Goal: Find specific page/section: Find specific page/section

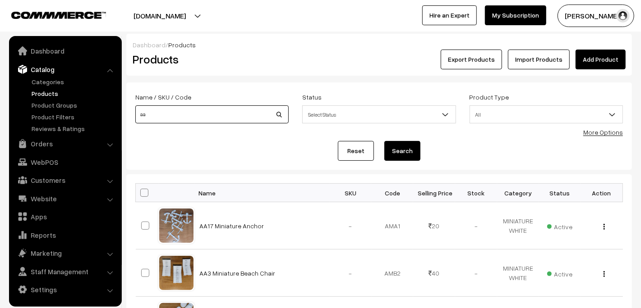
click at [178, 116] on input "aa" at bounding box center [211, 115] width 153 height 18
type input "[PERSON_NAME]"
click at [384, 141] on button "Search" at bounding box center [402, 151] width 36 height 20
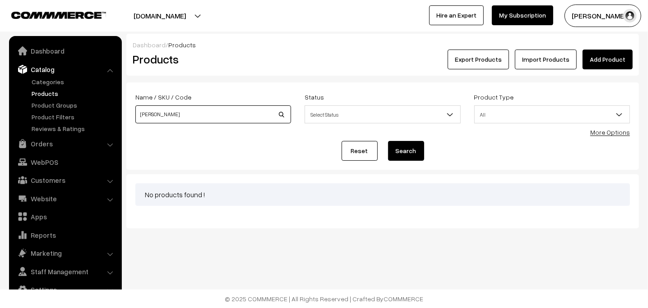
click at [142, 113] on input "gnesh" at bounding box center [213, 115] width 156 height 18
type input "ganesh"
click at [395, 152] on button "Search" at bounding box center [406, 151] width 36 height 20
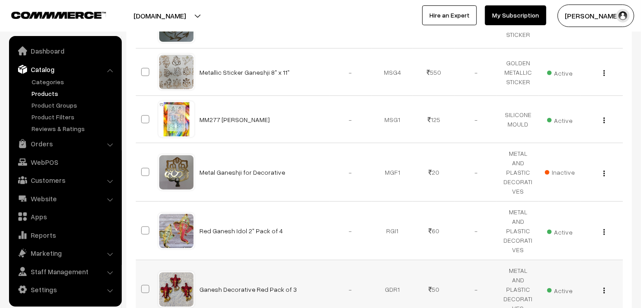
scroll to position [451, 0]
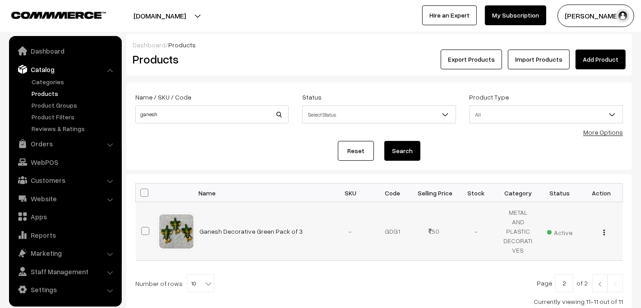
click at [563, 227] on span "Active" at bounding box center [559, 232] width 25 height 12
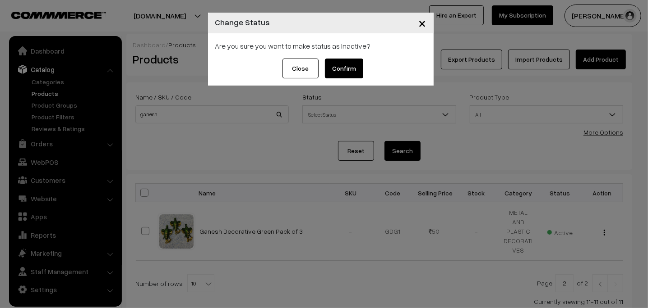
click at [353, 68] on button "Confirm" at bounding box center [344, 69] width 38 height 20
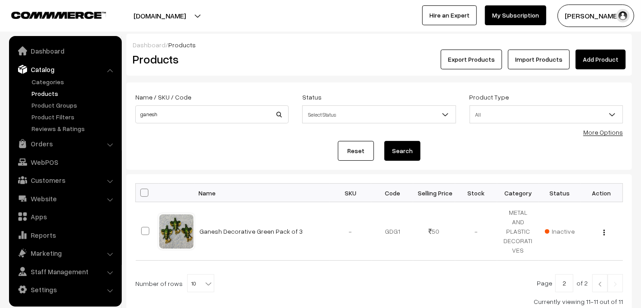
click at [415, 151] on button "Search" at bounding box center [402, 151] width 36 height 20
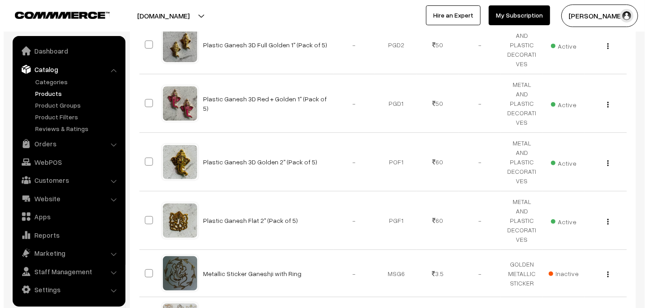
scroll to position [135, 0]
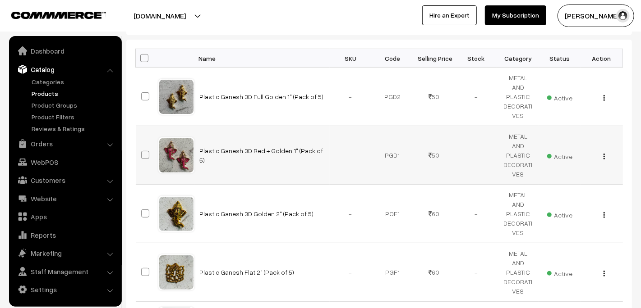
click at [566, 150] on span "Active" at bounding box center [559, 156] width 25 height 12
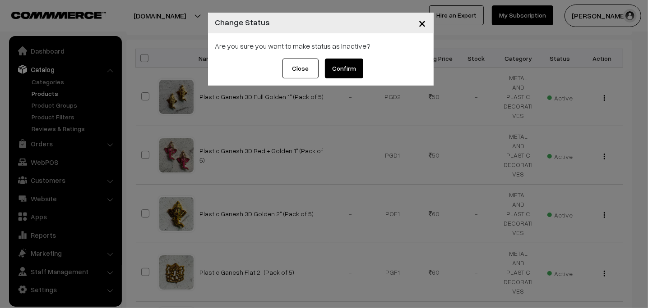
click at [354, 69] on button "Confirm" at bounding box center [344, 69] width 38 height 20
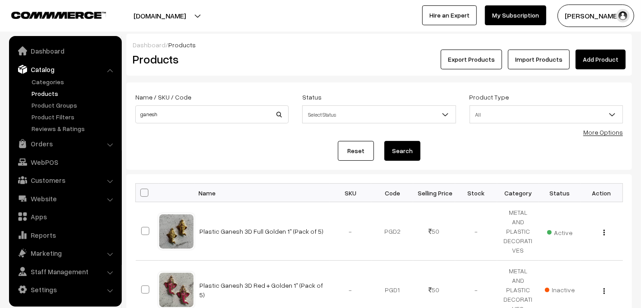
click at [40, 71] on link "Catalog" at bounding box center [64, 69] width 107 height 16
click at [49, 48] on link "Dashboard" at bounding box center [64, 51] width 107 height 16
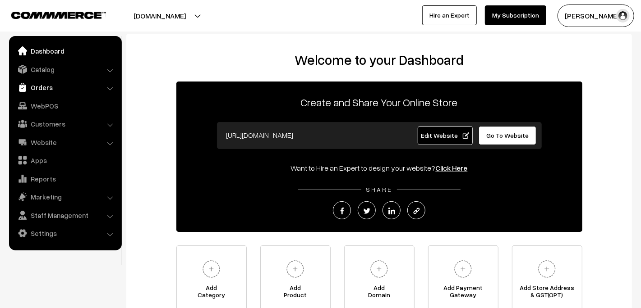
click at [54, 90] on link "Orders" at bounding box center [64, 87] width 107 height 16
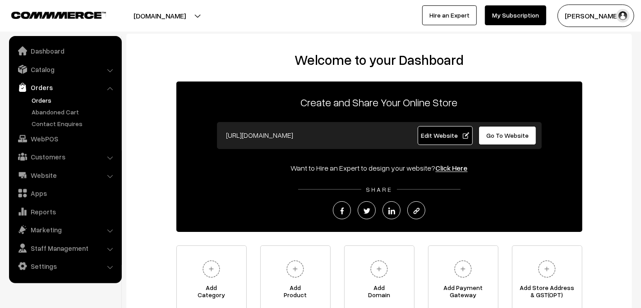
click at [51, 96] on link "Orders" at bounding box center [73, 100] width 89 height 9
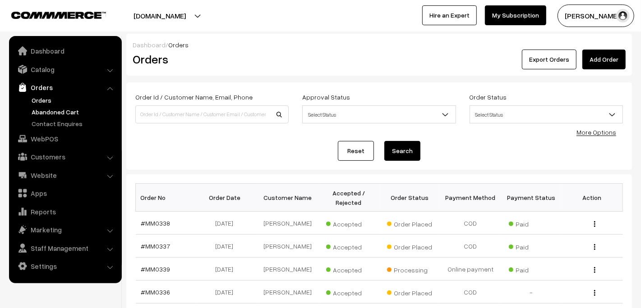
click at [45, 112] on link "Abandoned Cart" at bounding box center [73, 111] width 89 height 9
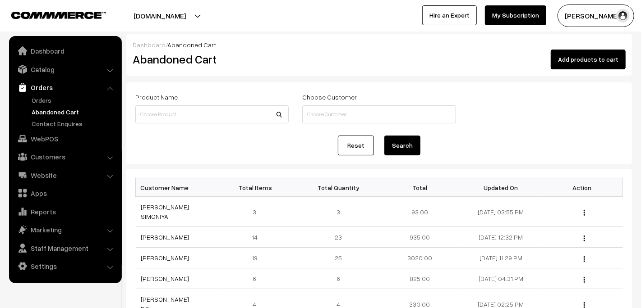
scroll to position [90, 0]
